Goal: Information Seeking & Learning: Learn about a topic

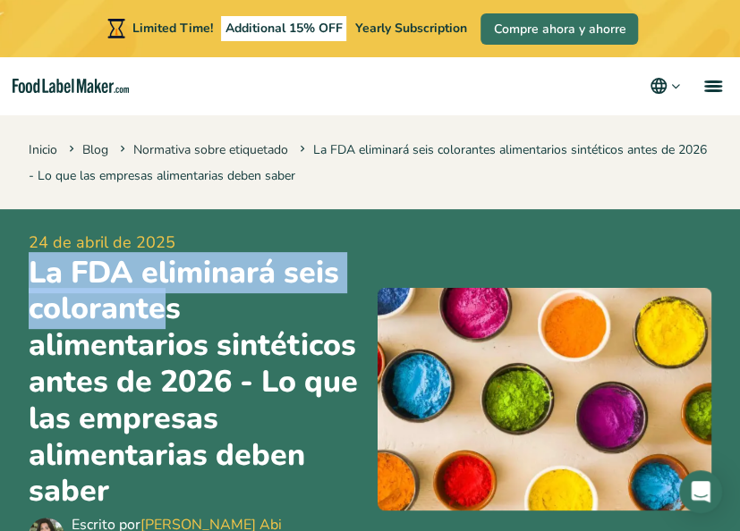
drag, startPoint x: 36, startPoint y: 280, endPoint x: 172, endPoint y: 323, distance: 142.6
click at [172, 323] on h1 "La FDA eliminará seis colorantes alimentarios sintéticos antes de 2026 - Lo que…" at bounding box center [196, 383] width 335 height 256
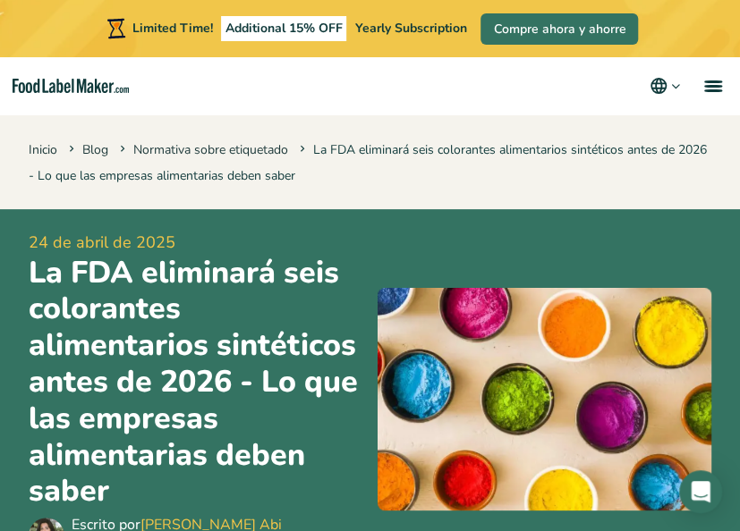
drag, startPoint x: 172, startPoint y: 323, endPoint x: 214, endPoint y: 326, distance: 42.1
click at [214, 326] on h1 "La FDA eliminará seis colorantes alimentarios sintéticos antes de 2026 - Lo que…" at bounding box center [196, 383] width 335 height 256
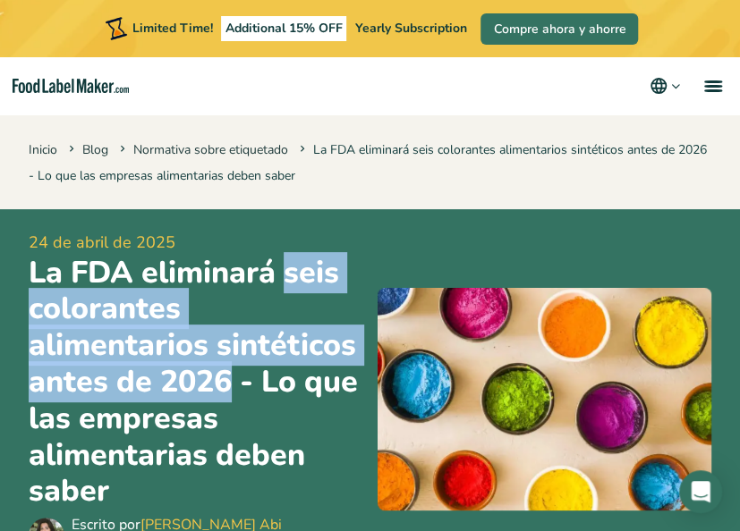
drag, startPoint x: 290, startPoint y: 268, endPoint x: 234, endPoint y: 382, distance: 126.4
click at [234, 382] on h1 "La FDA eliminará seis colorantes alimentarios sintéticos antes de 2026 - Lo que…" at bounding box center [196, 383] width 335 height 256
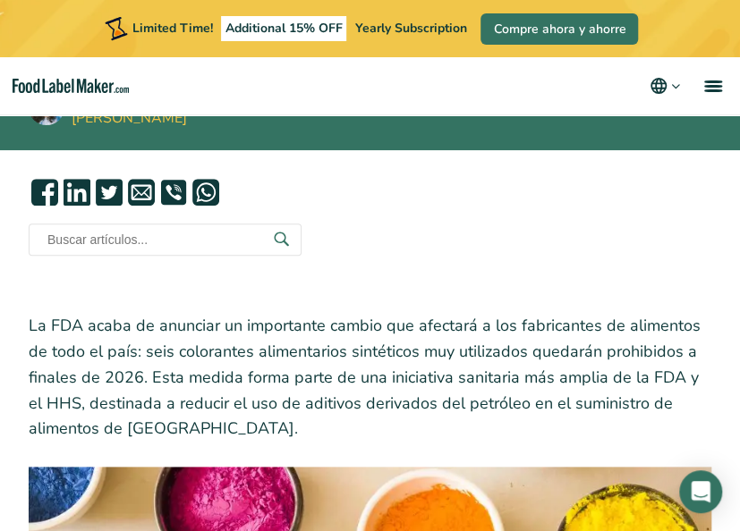
scroll to position [437, 0]
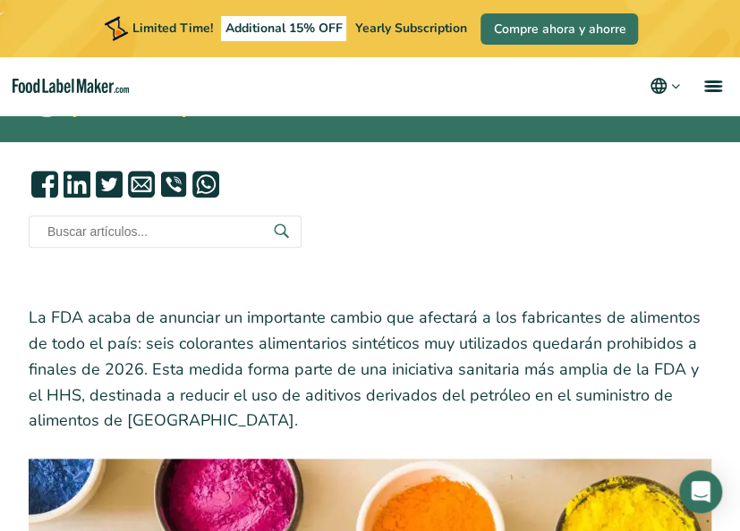
click at [386, 356] on p "La FDA acaba de anunciar un importante cambio que afectará a los fabricantes de…" at bounding box center [370, 369] width 683 height 129
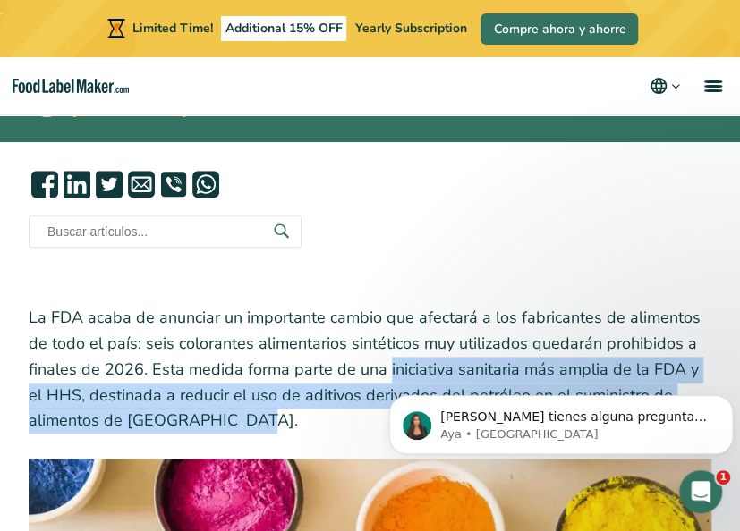
scroll to position [0, 0]
drag, startPoint x: 383, startPoint y: 363, endPoint x: 283, endPoint y: 416, distance: 113.2
click at [283, 416] on p "La FDA acaba de anunciar un importante cambio que afectará a los fabricantes de…" at bounding box center [370, 369] width 683 height 129
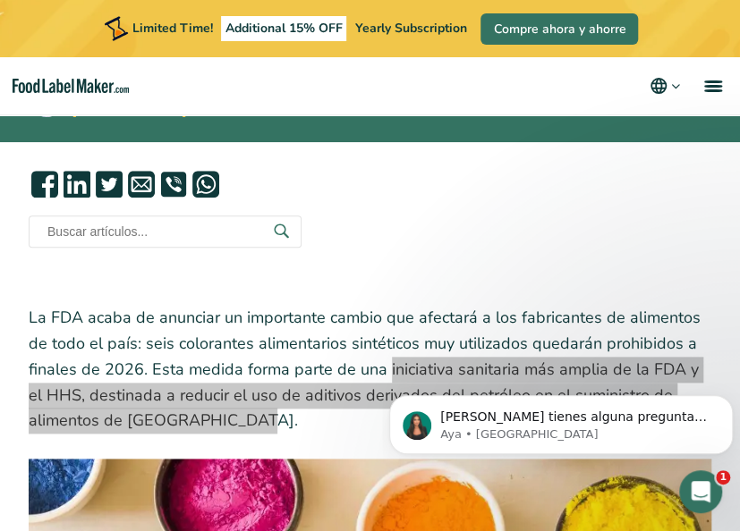
drag, startPoint x: 665, startPoint y: 774, endPoint x: 457, endPoint y: 360, distance: 463.2
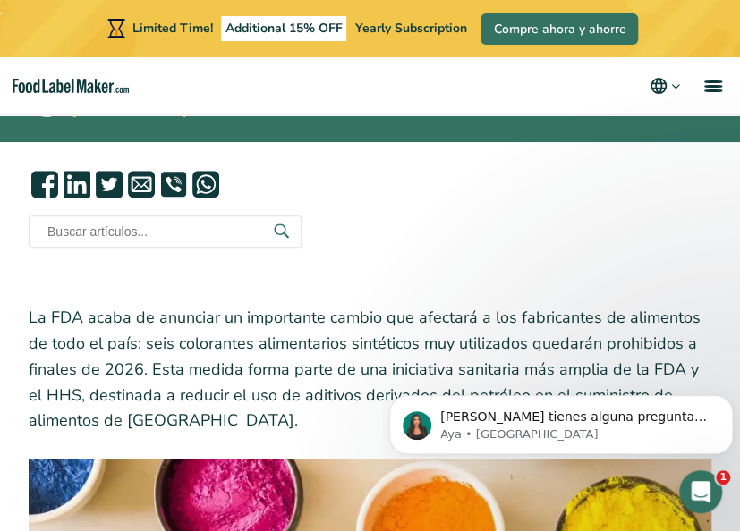
drag, startPoint x: 75, startPoint y: 2, endPoint x: 317, endPoint y: 265, distance: 357.1
click at [387, 386] on p "La FDA acaba de anunciar un importante cambio que afectará a los fabricantes de…" at bounding box center [370, 369] width 683 height 129
drag, startPoint x: 638, startPoint y: 360, endPoint x: 520, endPoint y: 363, distance: 118.1
click at [520, 363] on html "[PERSON_NAME] tienes alguna pregunta no dudes en consultarnos. ¡Estamos aquí pa…" at bounding box center [561, 420] width 358 height 125
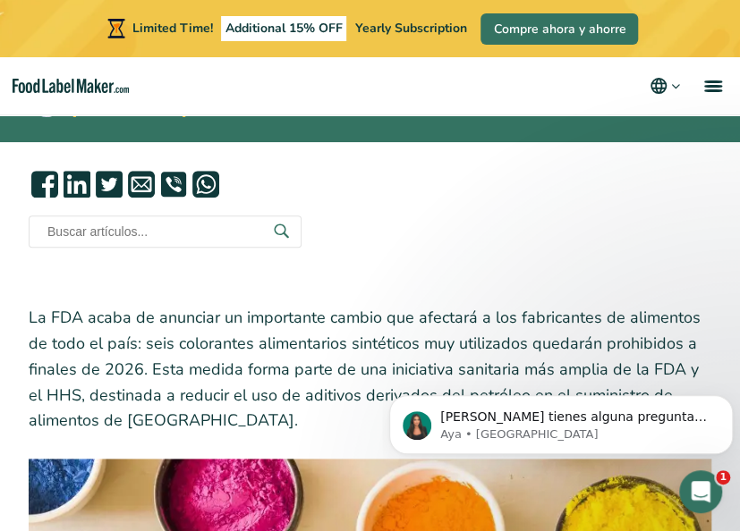
scroll to position [437, 0]
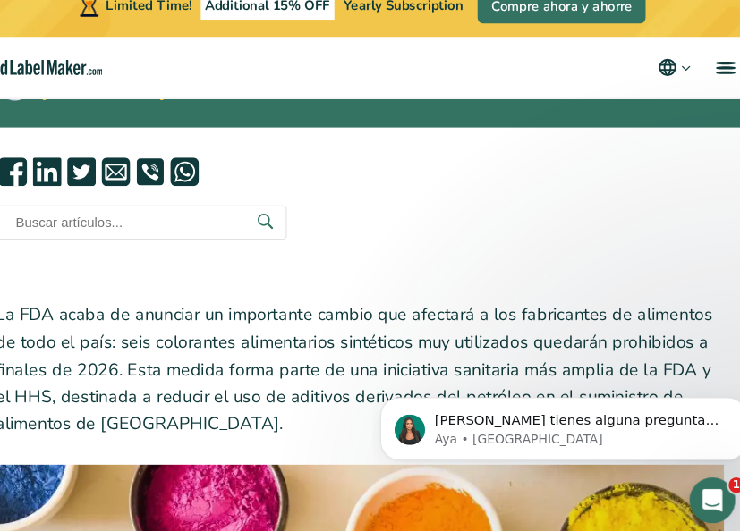
click at [628, 360] on html "[PERSON_NAME] tienes alguna pregunta no dudes en consultarnos. ¡Estamos aquí pa…" at bounding box center [551, 419] width 358 height 125
click at [642, 354] on p "La FDA acaba de anunciar un importante cambio que afectará a los fabricantes de…" at bounding box center [370, 369] width 683 height 129
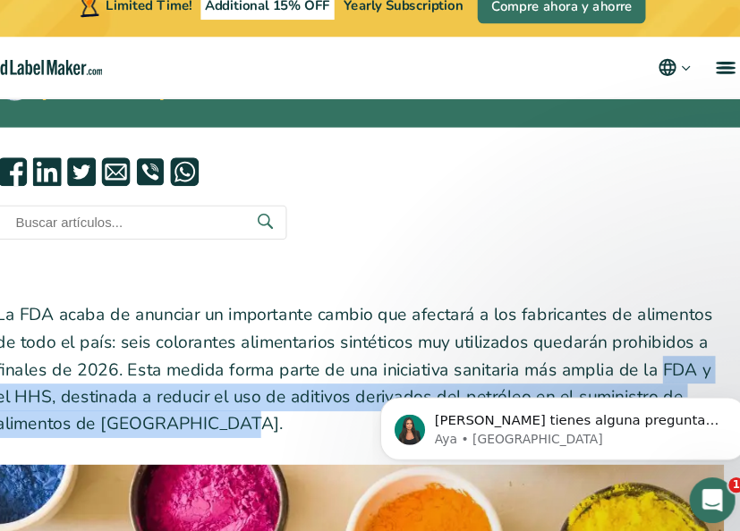
drag, startPoint x: 641, startPoint y: 354, endPoint x: 278, endPoint y: 425, distance: 370.0
click at [278, 425] on p "La FDA acaba de anunciar un importante cambio que afectará a los fabricantes de…" at bounding box center [370, 369] width 683 height 129
copy p "FDA y el HHS, destinada a reducir el uso de aditivos derivados del petróleo en …"
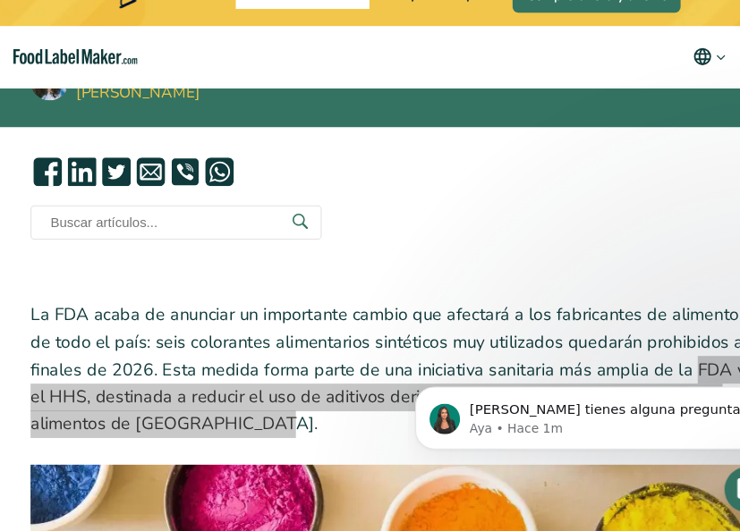
scroll to position [427, 0]
